Goal: Transaction & Acquisition: Purchase product/service

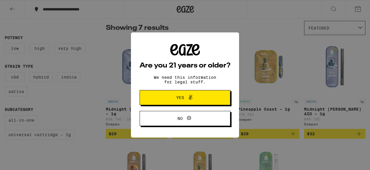
click at [183, 99] on span "Yes" at bounding box center [180, 97] width 8 height 4
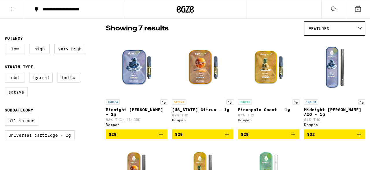
scroll to position [47, 0]
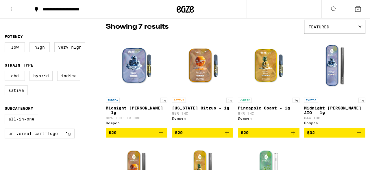
click at [21, 95] on label "Sativa" at bounding box center [16, 90] width 23 height 10
click at [6, 72] on input "Sativa" at bounding box center [6, 72] width 0 height 0
checkbox input "true"
